Goal: Transaction & Acquisition: Purchase product/service

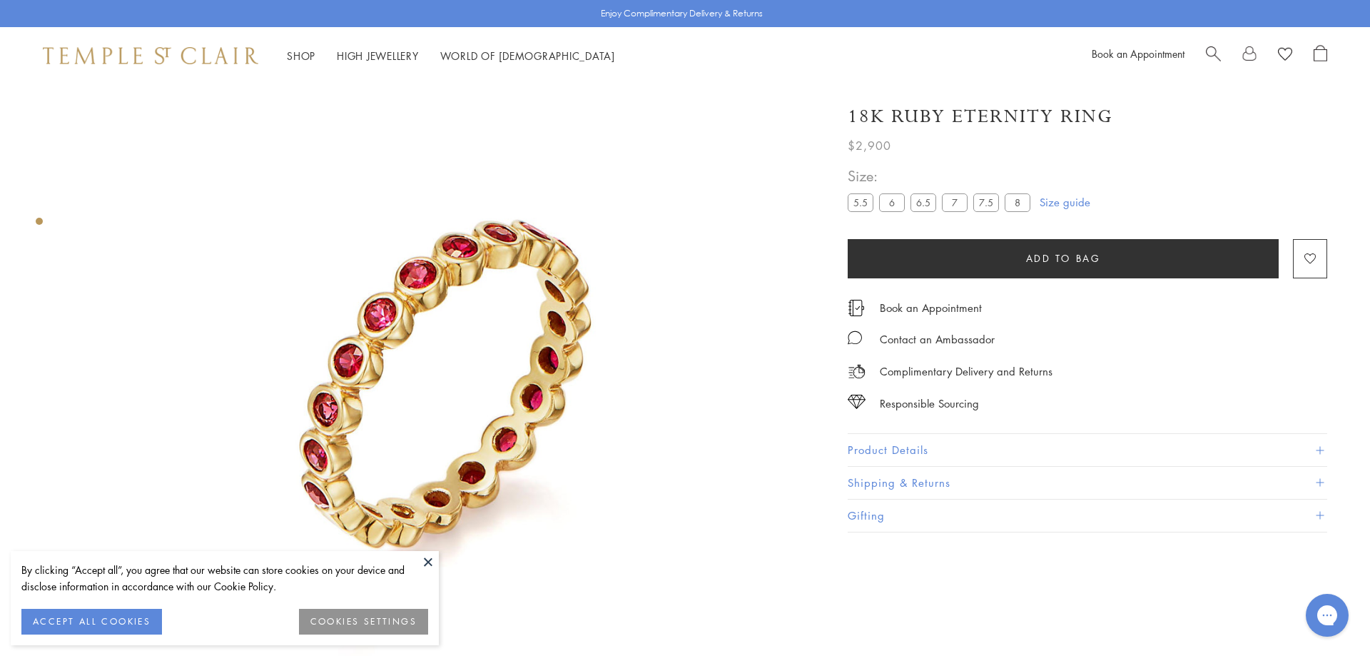
click at [1214, 58] on span "Search" at bounding box center [1213, 52] width 15 height 15
click at [153, 121] on input "search" at bounding box center [693, 113] width 1257 height 16
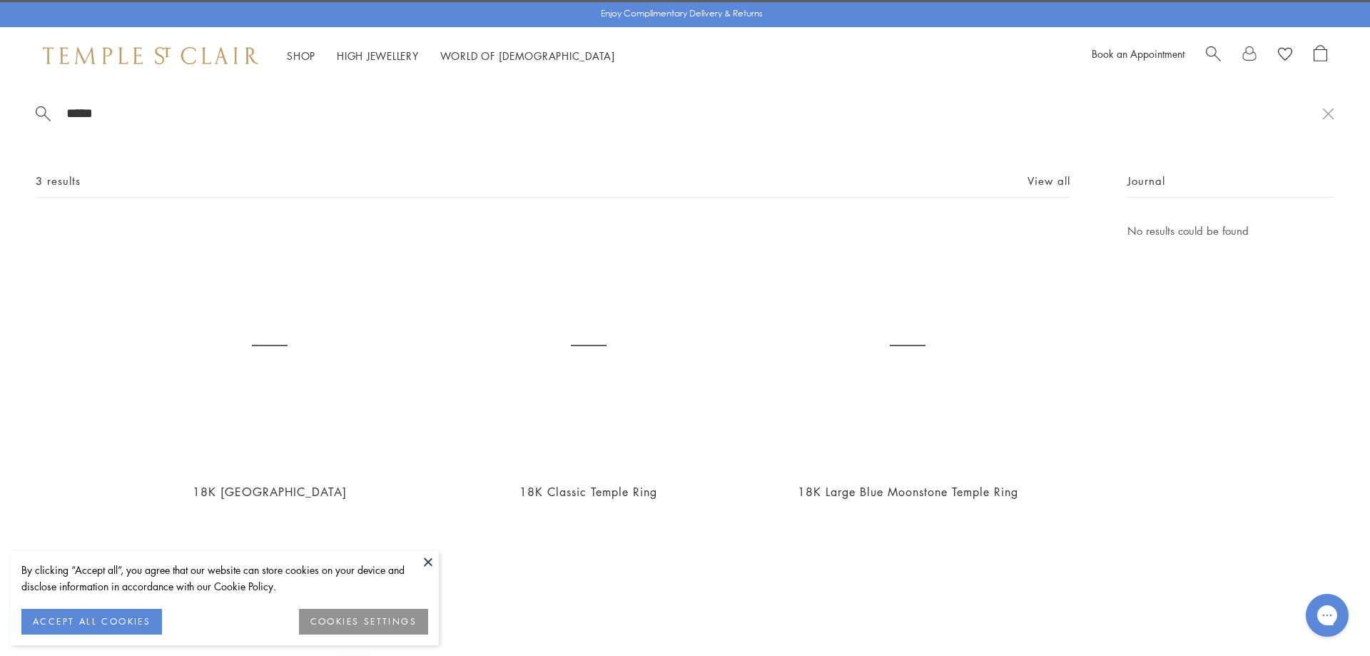
type input "*****"
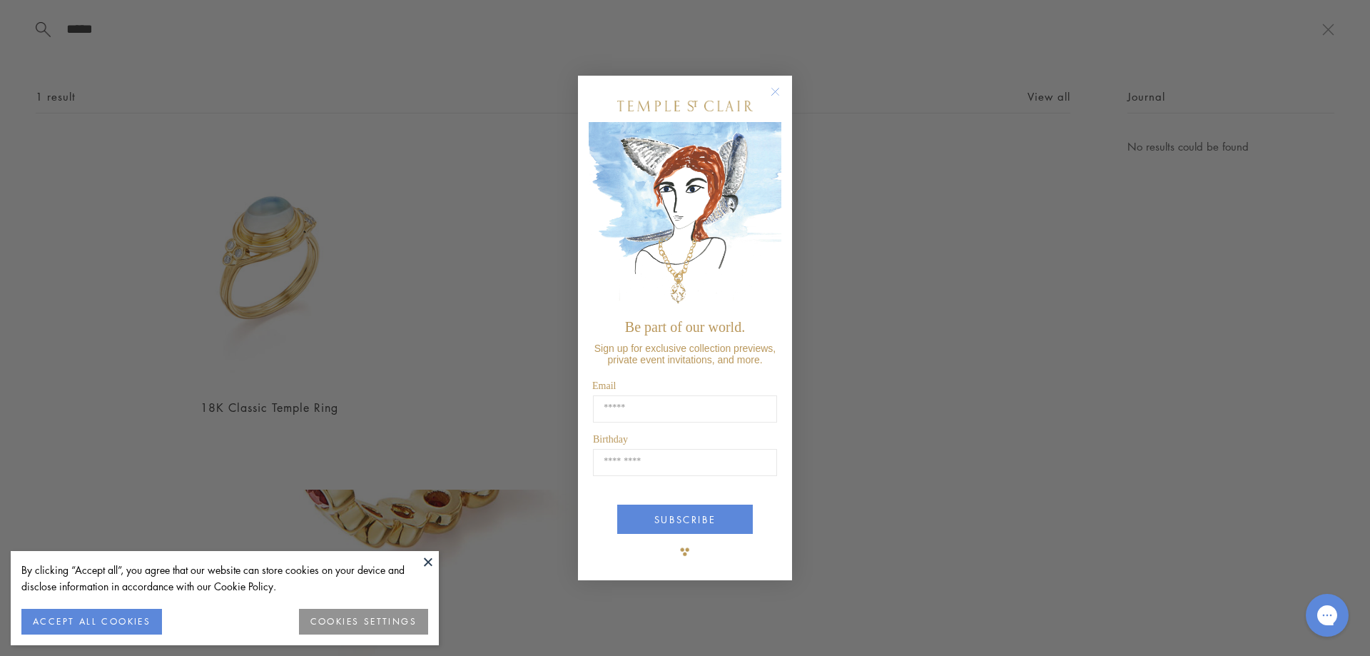
click at [772, 89] on circle "Close dialog" at bounding box center [775, 91] width 17 height 17
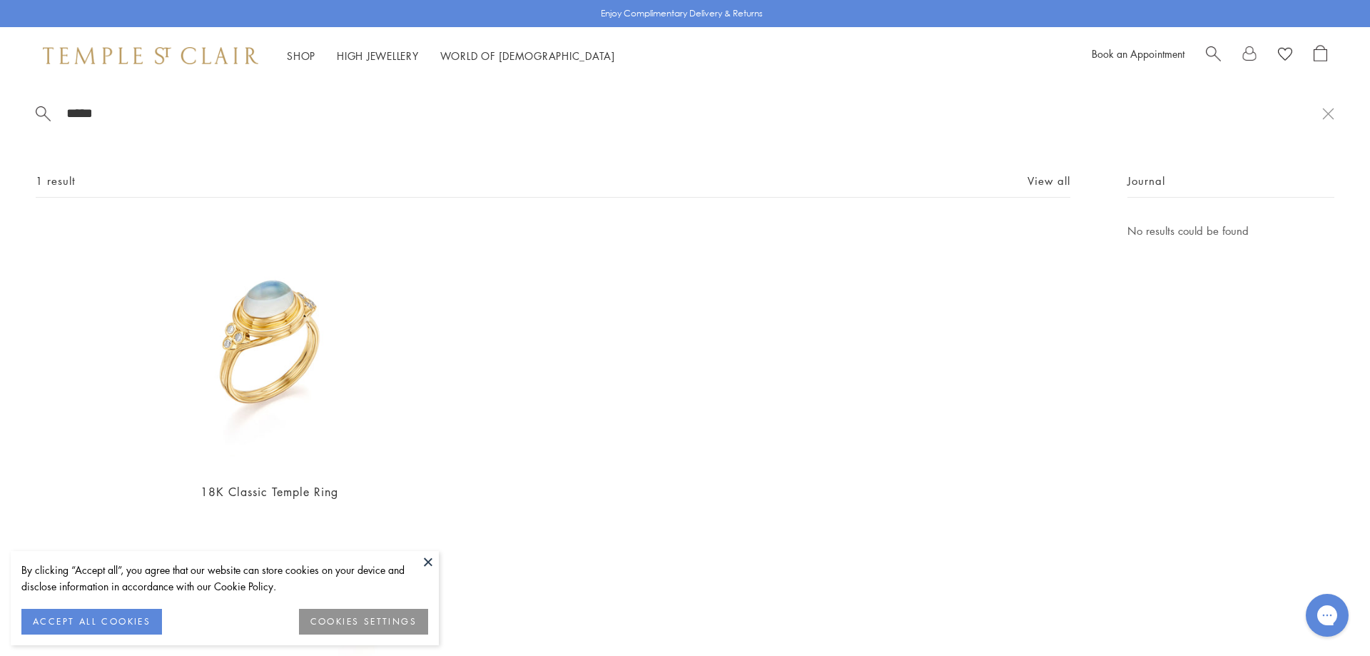
click at [123, 624] on button "ACCEPT ALL COOKIES" at bounding box center [91, 622] width 141 height 26
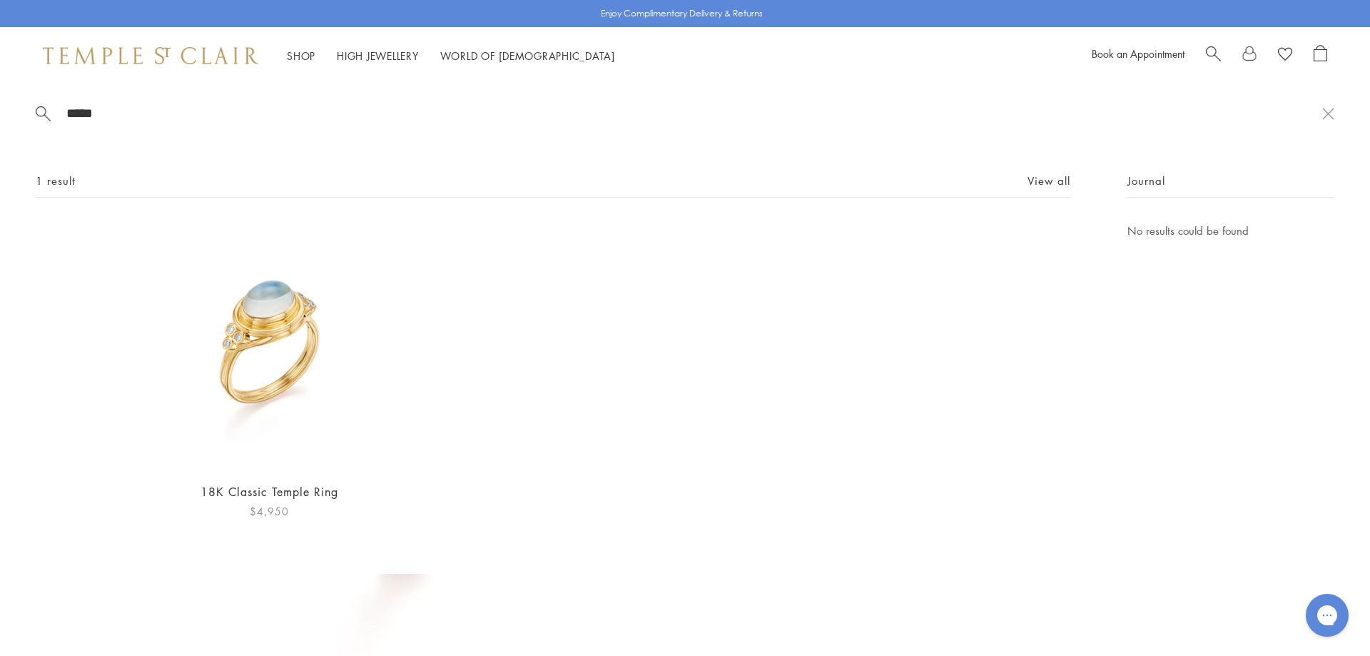
click at [305, 358] on img at bounding box center [270, 346] width 248 height 248
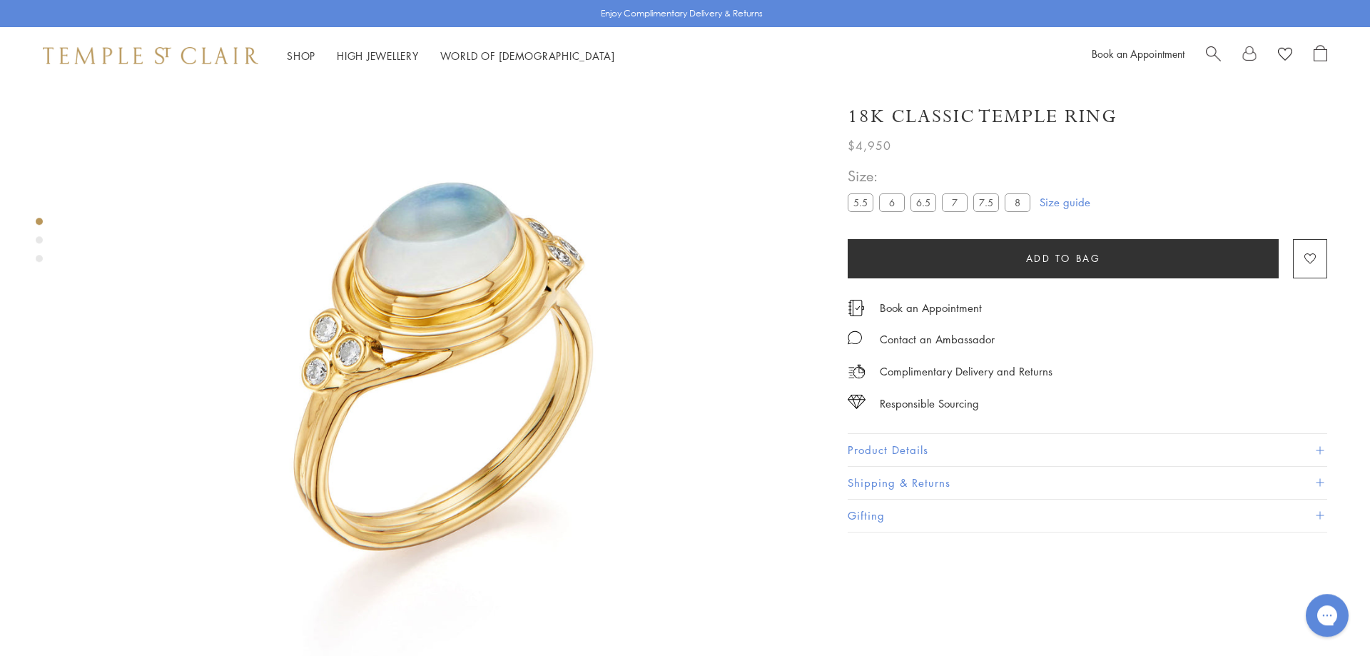
click at [1013, 205] on label "8" at bounding box center [1017, 202] width 26 height 18
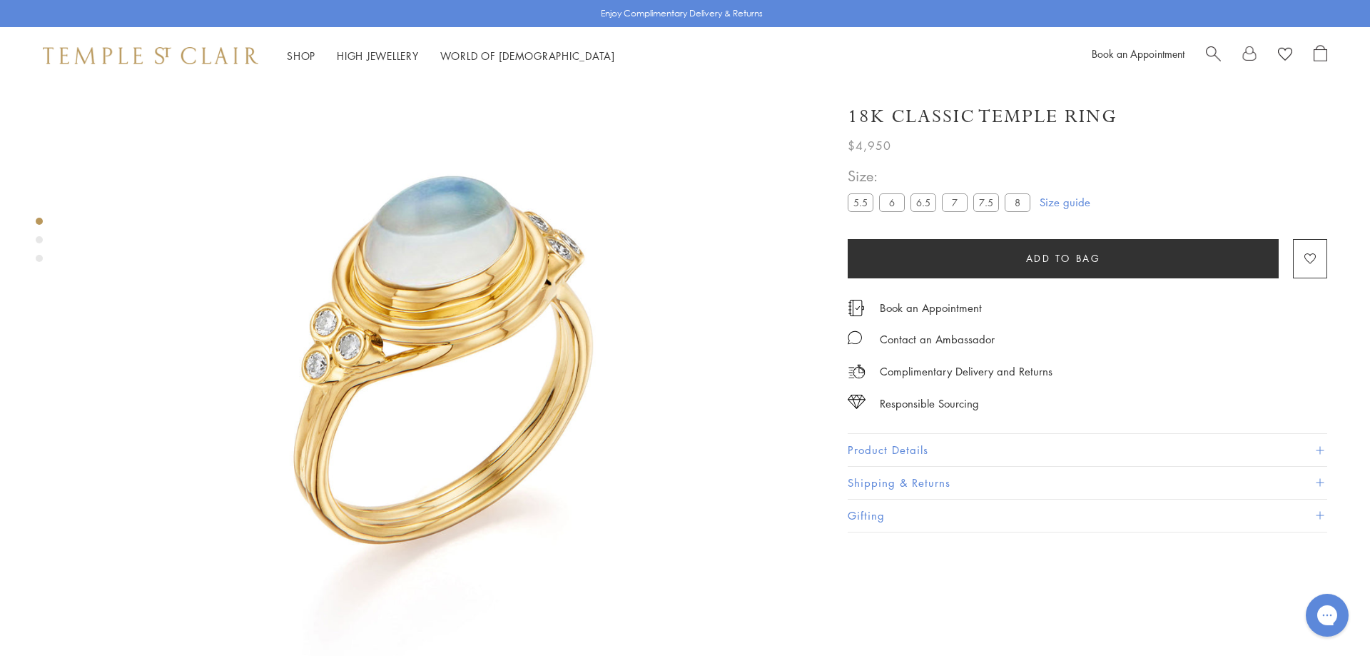
scroll to position [84, 0]
click at [945, 202] on label "7" at bounding box center [955, 202] width 26 height 18
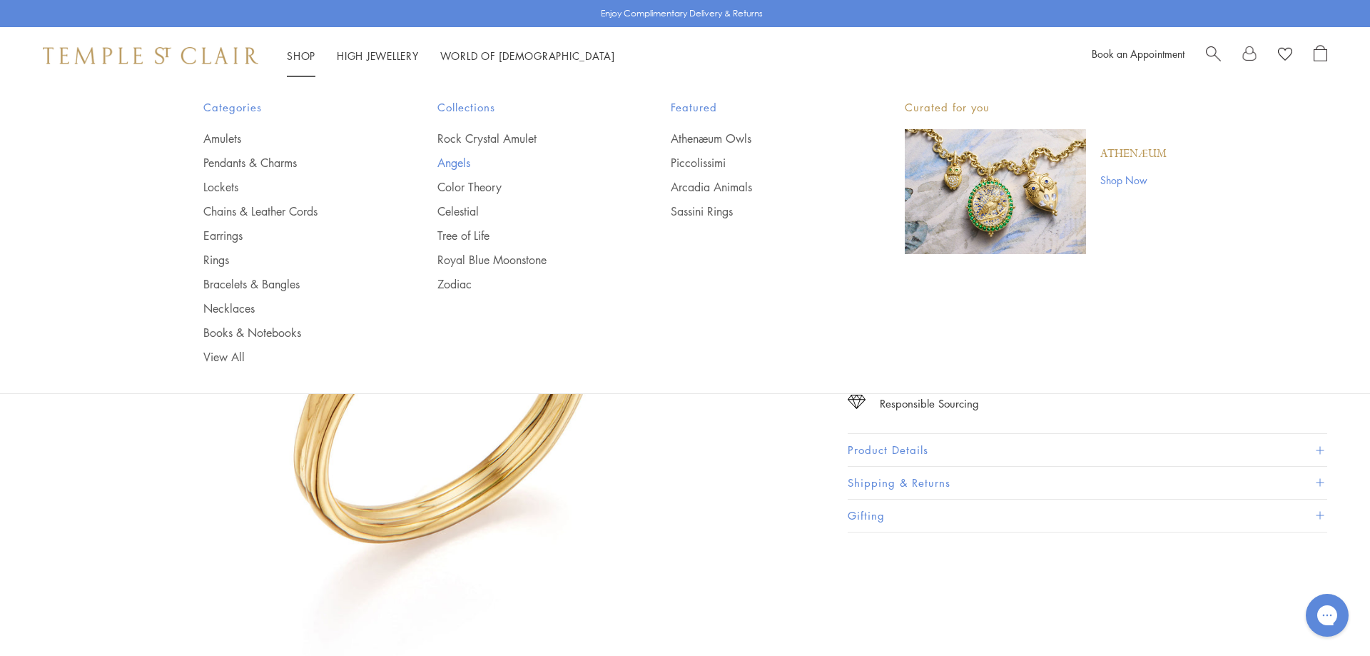
click at [458, 163] on link "Angels" at bounding box center [525, 163] width 177 height 16
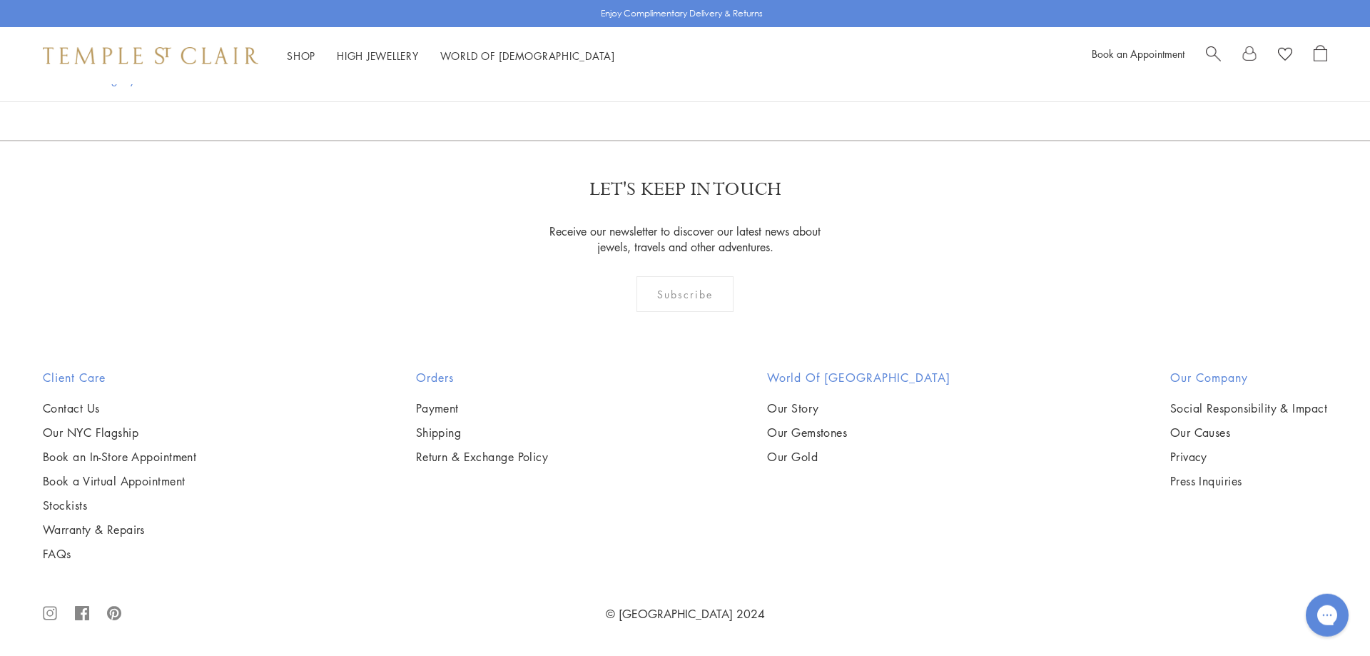
scroll to position [2401, 0]
